Goal: Information Seeking & Learning: Check status

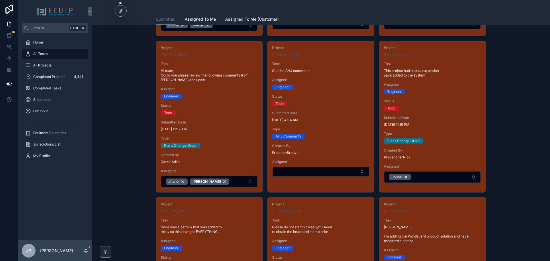
scroll to position [172, 0]
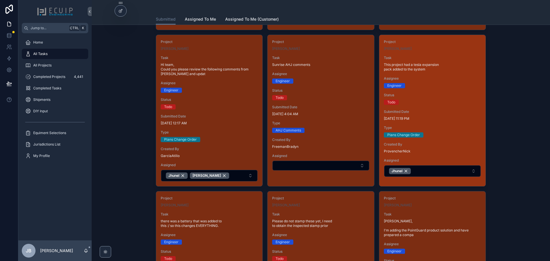
click at [433, 108] on div "Project Eric Fisher Task This project had a tesla expansion pack added to the s…" at bounding box center [433, 108] width 106 height 147
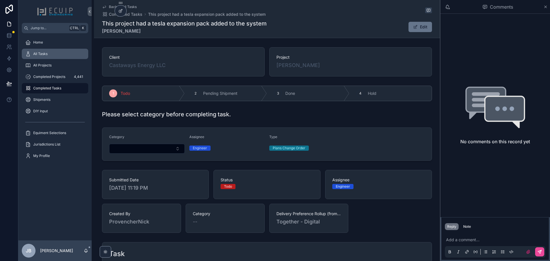
click at [37, 50] on div "All Tasks" at bounding box center [55, 53] width 60 height 9
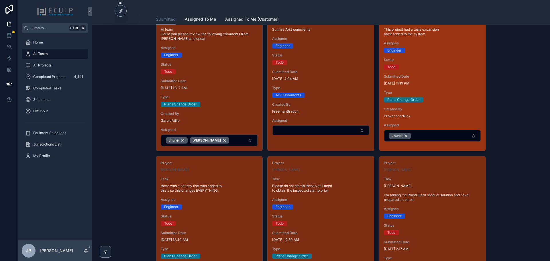
scroll to position [229, 0]
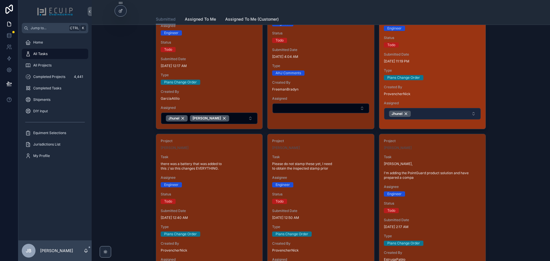
click at [424, 112] on button "Jhunel" at bounding box center [432, 113] width 97 height 11
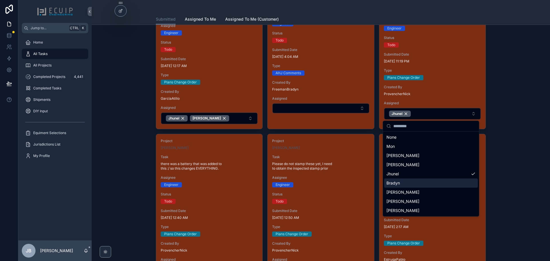
click at [405, 182] on div "Bradyn" at bounding box center [431, 183] width 94 height 9
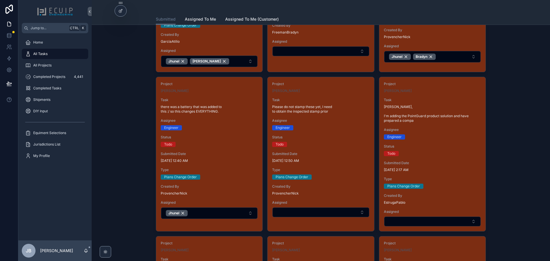
scroll to position [287, 0]
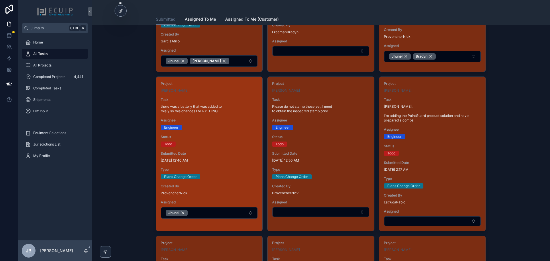
click at [206, 136] on span "Status" at bounding box center [209, 137] width 97 height 5
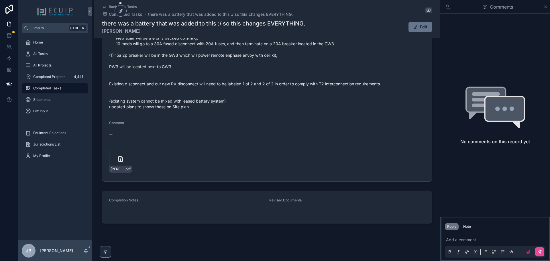
scroll to position [280, 0]
click at [127, 153] on icon "scrollable content" at bounding box center [127, 153] width 5 height 5
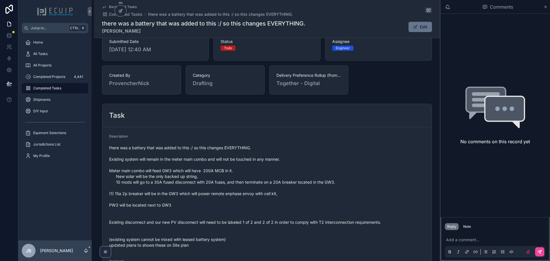
scroll to position [136, 0]
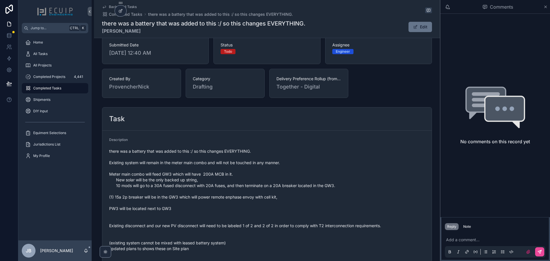
drag, startPoint x: 142, startPoint y: 32, endPoint x: 102, endPoint y: 32, distance: 40.1
click at [102, 32] on strong "[PERSON_NAME]" at bounding box center [204, 31] width 204 height 7
copy strong "[PERSON_NAME]"
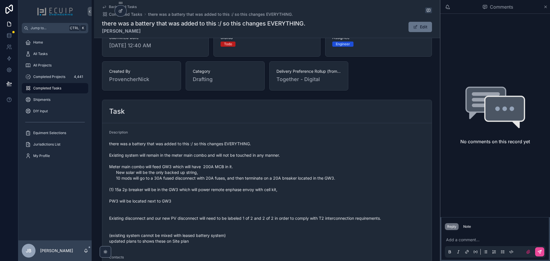
scroll to position [194, 0]
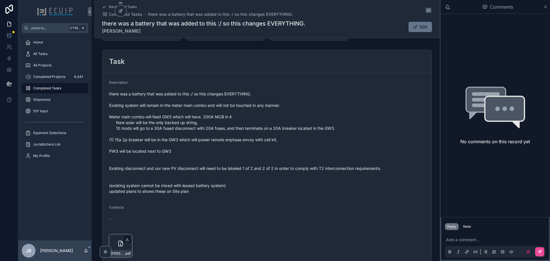
click at [116, 242] on div "KARMEN-Y-BOSLEY-(1) .pdf" at bounding box center [120, 246] width 23 height 23
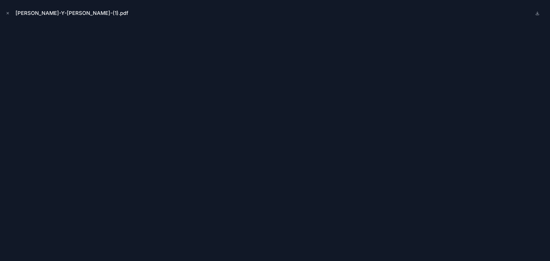
click at [9, 11] on icon "Close modal" at bounding box center [8, 13] width 4 height 4
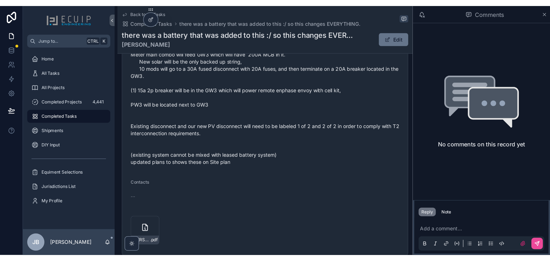
scroll to position [278, 0]
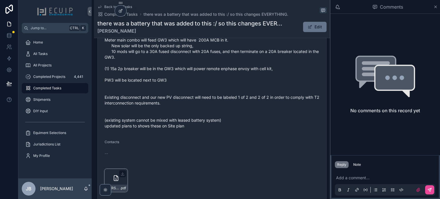
click at [118, 175] on icon "scrollable content" at bounding box center [116, 178] width 7 height 7
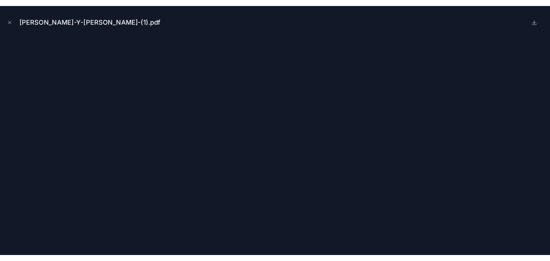
scroll to position [270, 0]
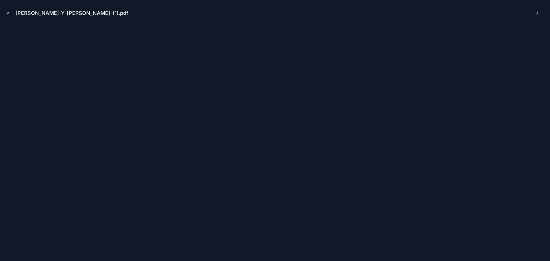
click at [9, 12] on icon "Close modal" at bounding box center [8, 13] width 4 height 4
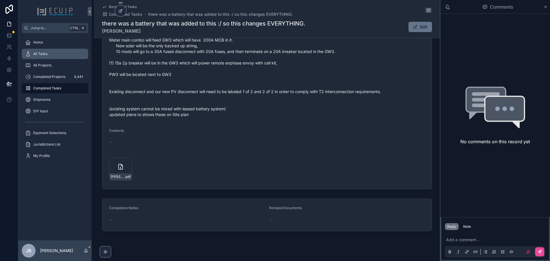
click at [50, 53] on div "All Tasks" at bounding box center [55, 53] width 60 height 9
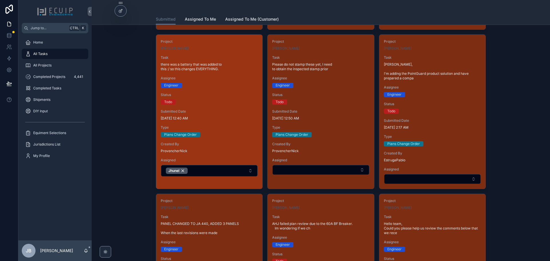
scroll to position [344, 0]
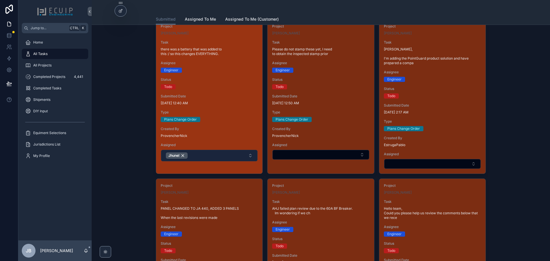
click at [212, 153] on button "Jhunel" at bounding box center [209, 155] width 97 height 11
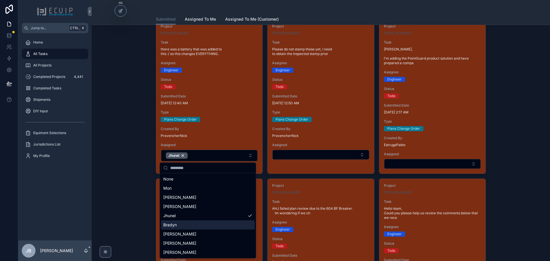
click at [179, 224] on div "Bradyn" at bounding box center [208, 224] width 94 height 9
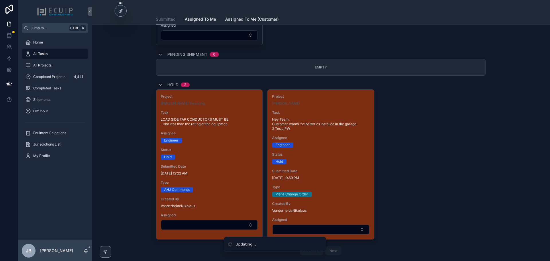
scroll to position [1548, 0]
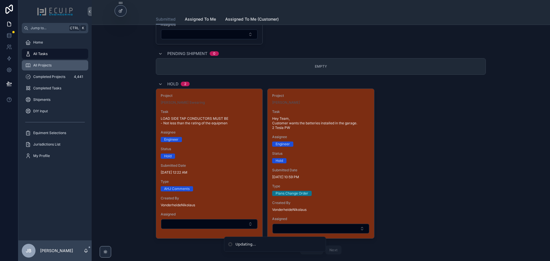
click at [43, 63] on div "All Projects" at bounding box center [55, 65] width 60 height 9
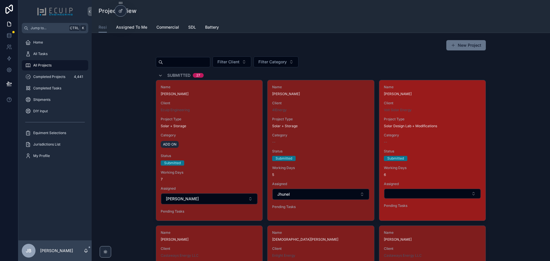
click at [429, 151] on span "Status" at bounding box center [432, 151] width 97 height 5
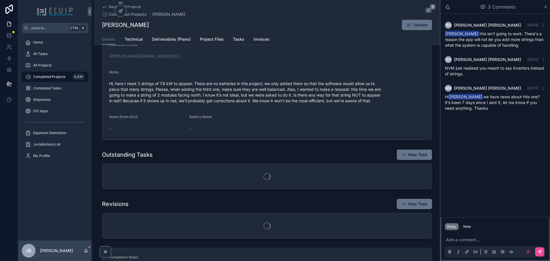
scroll to position [192, 0]
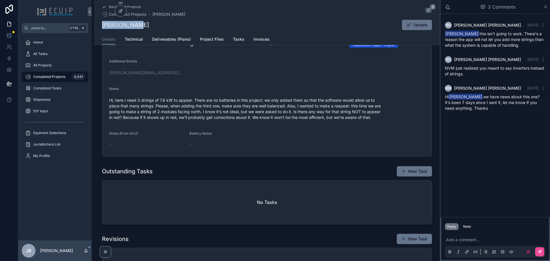
drag, startPoint x: 134, startPoint y: 23, endPoint x: 101, endPoint y: 25, distance: 32.7
click at [102, 25] on div "David Bello Update" at bounding box center [267, 24] width 330 height 11
copy h1 "David Bello"
click at [211, 37] on span "Project Files" at bounding box center [212, 39] width 24 height 6
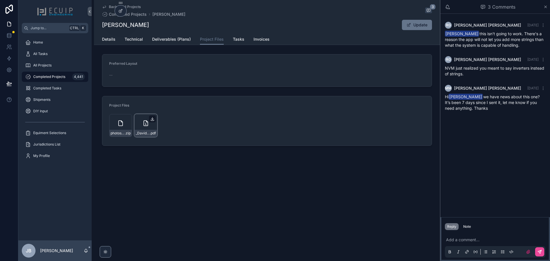
click at [154, 119] on icon "scrollable content" at bounding box center [152, 119] width 5 height 5
click at [147, 128] on div "_David-Bello-Engineering-(1) .pdf" at bounding box center [145, 125] width 23 height 23
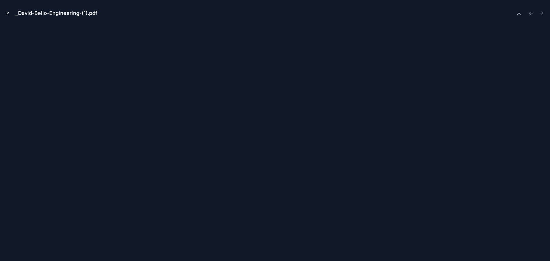
click at [6, 13] on icon "Close modal" at bounding box center [8, 13] width 4 height 4
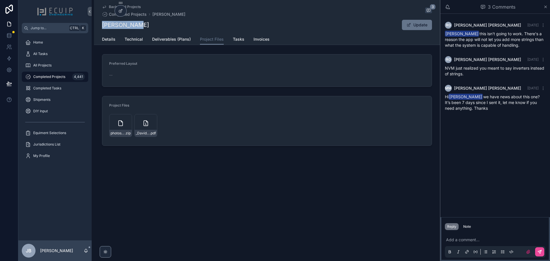
drag, startPoint x: 135, startPoint y: 23, endPoint x: 99, endPoint y: 26, distance: 35.9
click at [99, 26] on div "Back to All Projects Completed Projects David Bello 3 David Bello Update Projec…" at bounding box center [267, 22] width 346 height 45
copy h1 "David Bello"
click at [108, 42] on link "Details" at bounding box center [108, 39] width 13 height 11
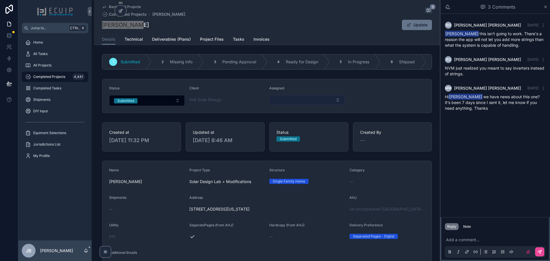
click at [280, 98] on button "Select Button" at bounding box center [307, 100] width 76 height 10
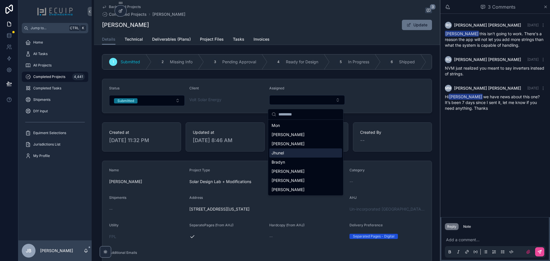
drag, startPoint x: 285, startPoint y: 156, endPoint x: 228, endPoint y: 130, distance: 62.9
click at [285, 156] on div "Jhunel" at bounding box center [305, 153] width 73 height 9
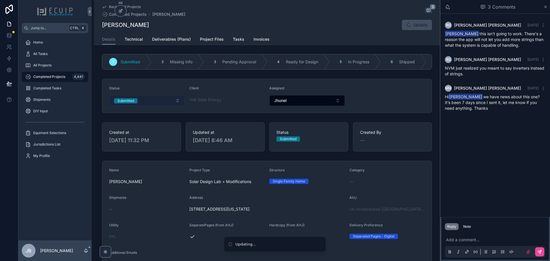
click at [150, 101] on button "Submitted" at bounding box center [147, 100] width 76 height 11
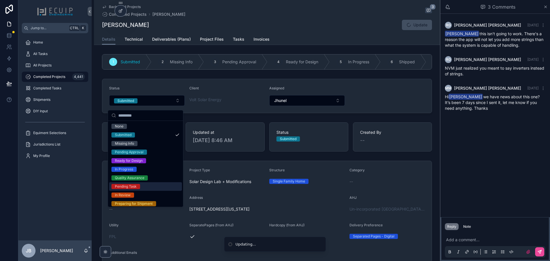
scroll to position [29, 0]
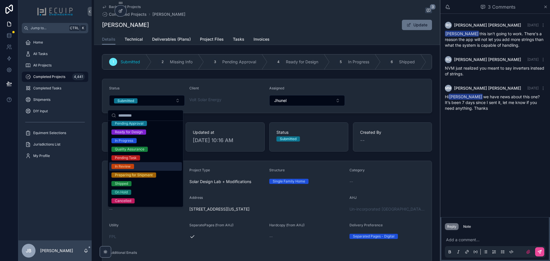
click at [135, 165] on div "In Review" at bounding box center [145, 166] width 73 height 9
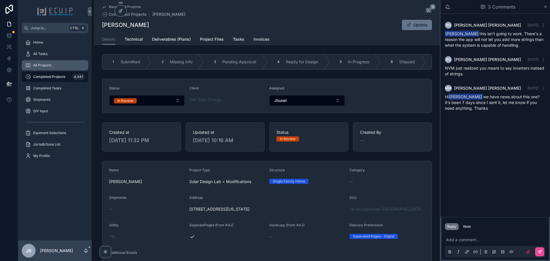
click at [46, 63] on span "All Projects" at bounding box center [42, 65] width 18 height 5
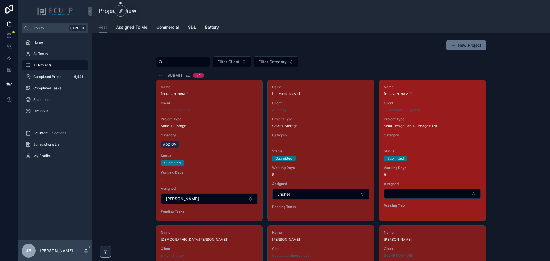
click at [429, 136] on span "Category" at bounding box center [432, 135] width 97 height 5
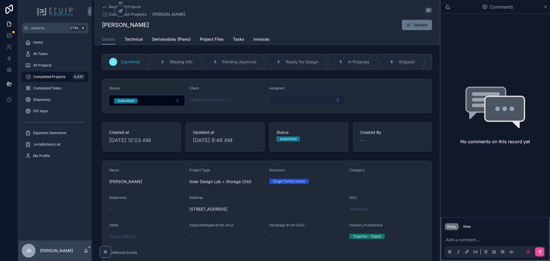
click at [288, 101] on button "Select Button" at bounding box center [307, 100] width 76 height 10
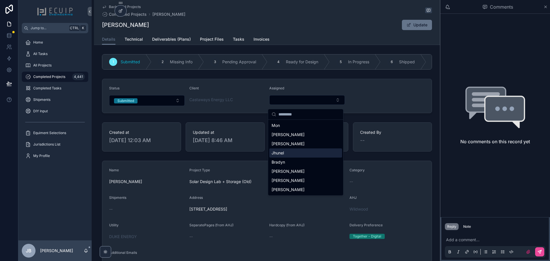
click at [285, 151] on div "Jhunel" at bounding box center [305, 153] width 73 height 9
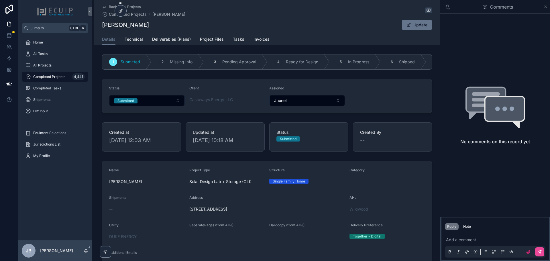
drag, startPoint x: 151, startPoint y: 26, endPoint x: 101, endPoint y: 28, distance: 49.7
click at [102, 28] on div "Terry L Thomson Update" at bounding box center [267, 24] width 330 height 11
copy h1 "Terry L Thomson"
click at [211, 37] on span "Project Files" at bounding box center [212, 39] width 24 height 6
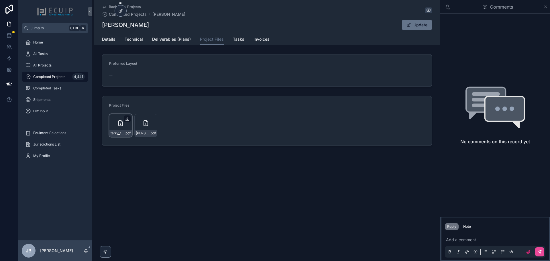
click at [128, 118] on icon "scrollable content" at bounding box center [127, 119] width 5 height 5
click at [153, 120] on icon "scrollable content" at bounding box center [153, 119] width 0 height 2
click at [111, 36] on link "Details" at bounding box center [108, 39] width 13 height 11
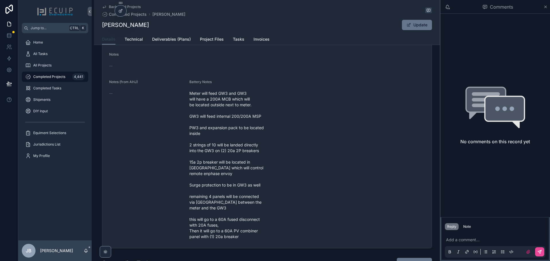
scroll to position [229, 0]
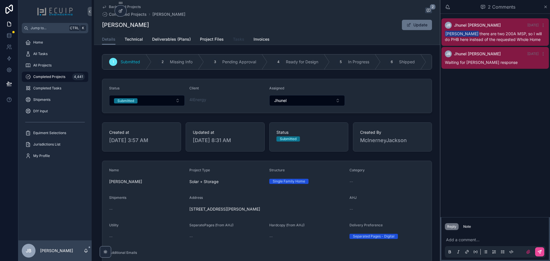
click at [235, 38] on span "Tasks" at bounding box center [238, 39] width 11 height 6
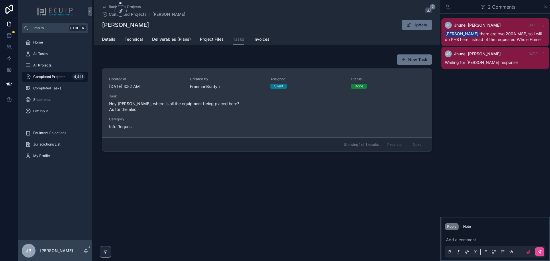
click at [190, 105] on span "Hey Jackson, where is all the equipment being placed here? As for the elec" at bounding box center [267, 106] width 316 height 11
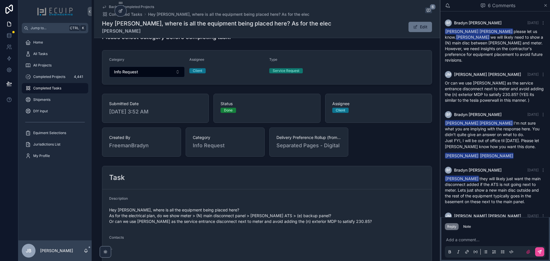
scroll to position [62, 0]
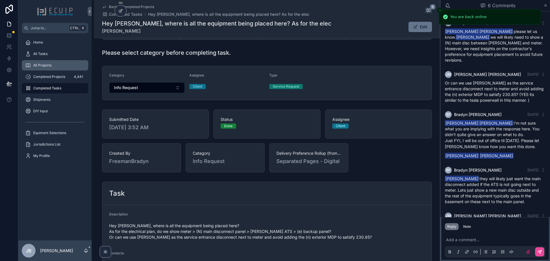
click at [46, 64] on span "All Projects" at bounding box center [42, 65] width 18 height 5
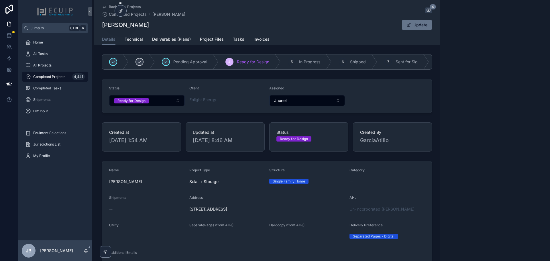
scroll to position [171, 0]
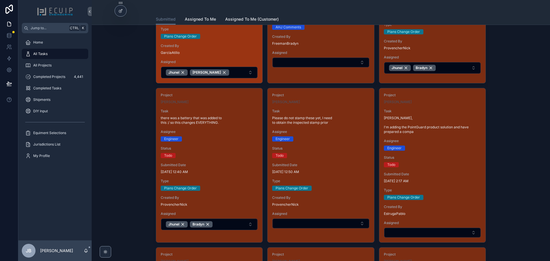
scroll to position [287, 0]
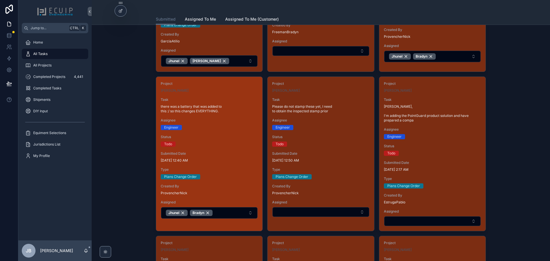
click at [228, 125] on div "Assignee Engineer" at bounding box center [209, 124] width 97 height 12
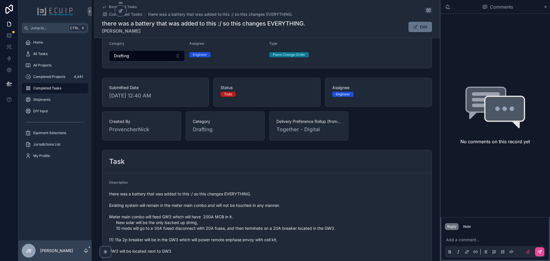
scroll to position [115, 0]
